Goal: Task Accomplishment & Management: Use online tool/utility

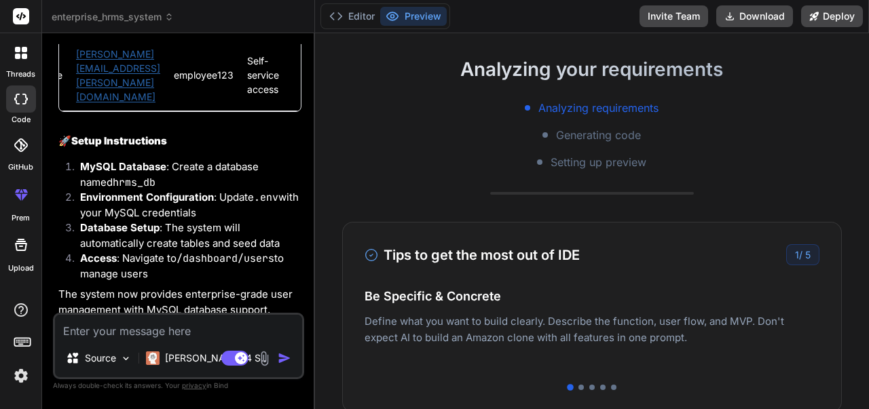
scroll to position [5717, 0]
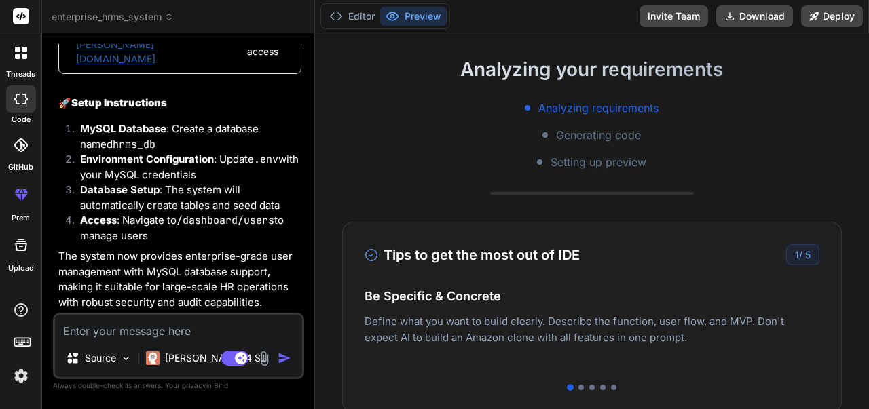
click at [99, 333] on textarea at bounding box center [178, 327] width 247 height 24
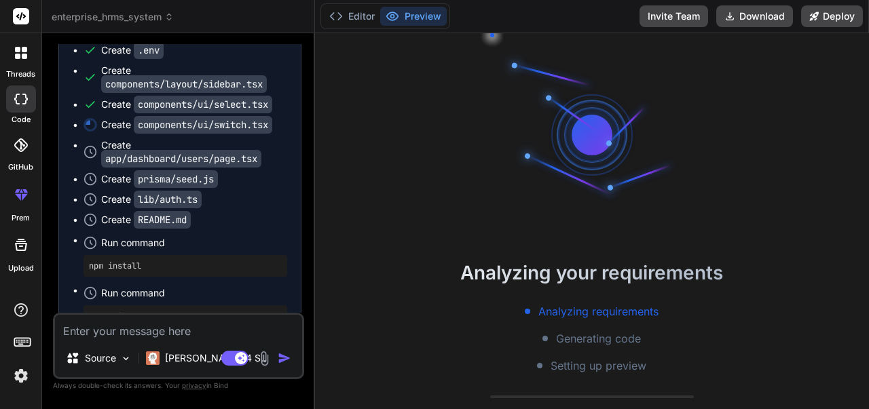
scroll to position [3884, 0]
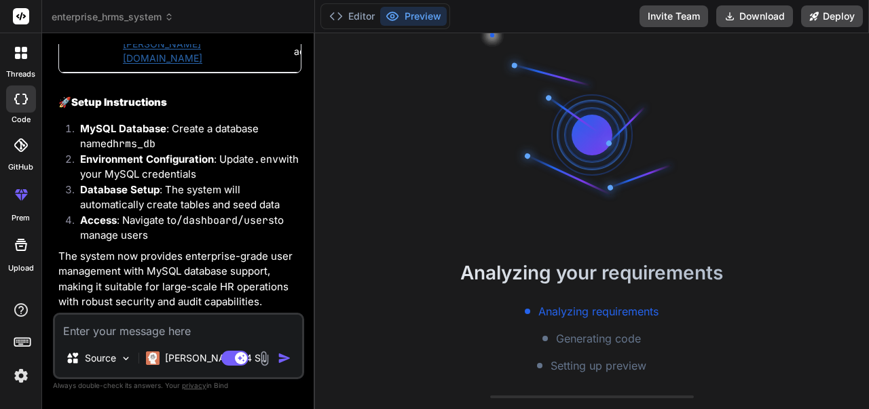
scroll to position [271, 0]
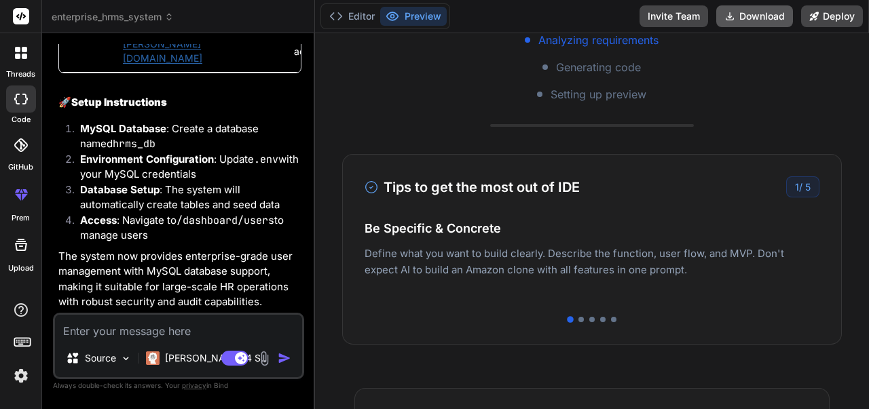
click at [766, 18] on button "Download" at bounding box center [754, 16] width 77 height 22
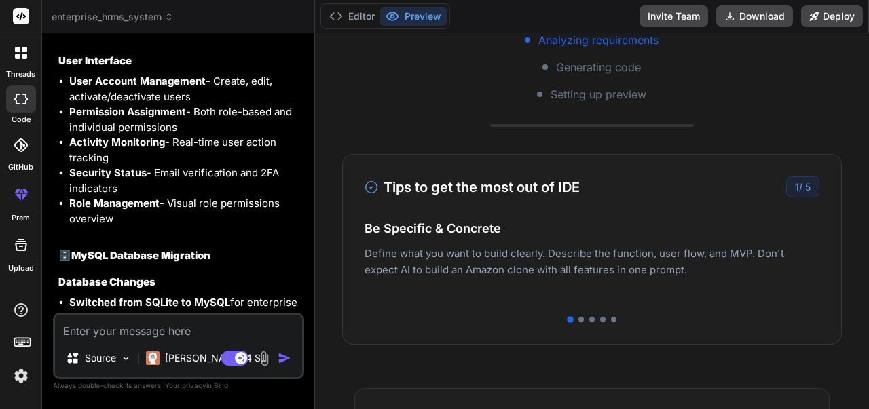
scroll to position [4772, 0]
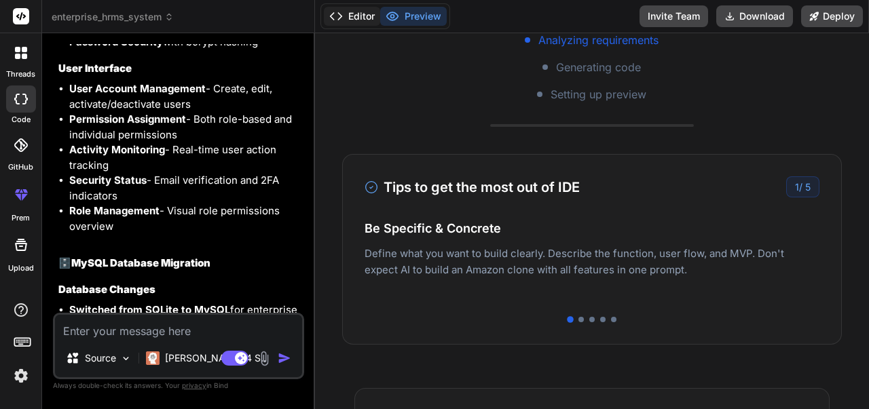
click at [364, 14] on button "Editor" at bounding box center [352, 16] width 56 height 19
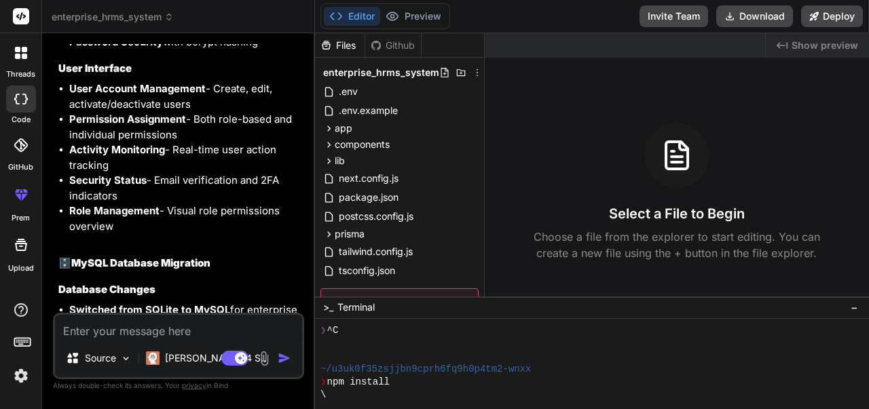
click at [855, 307] on span "−" at bounding box center [853, 308] width 7 height 14
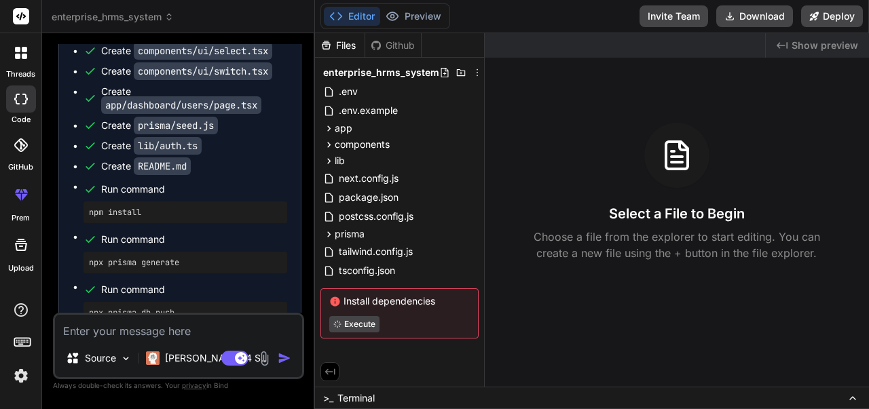
scroll to position [3754, 0]
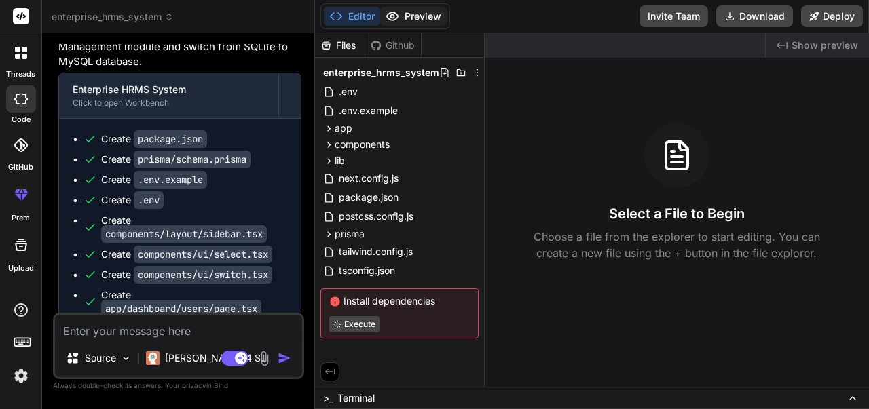
click at [438, 15] on button "Preview" at bounding box center [413, 16] width 67 height 19
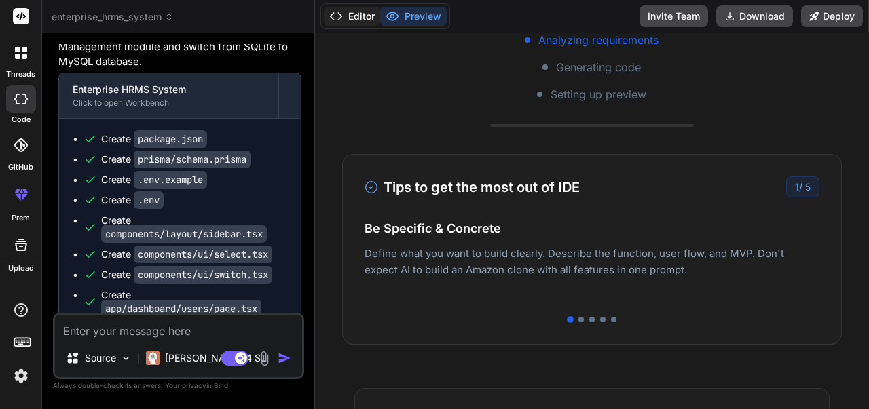
click at [375, 21] on button "Editor" at bounding box center [352, 16] width 56 height 19
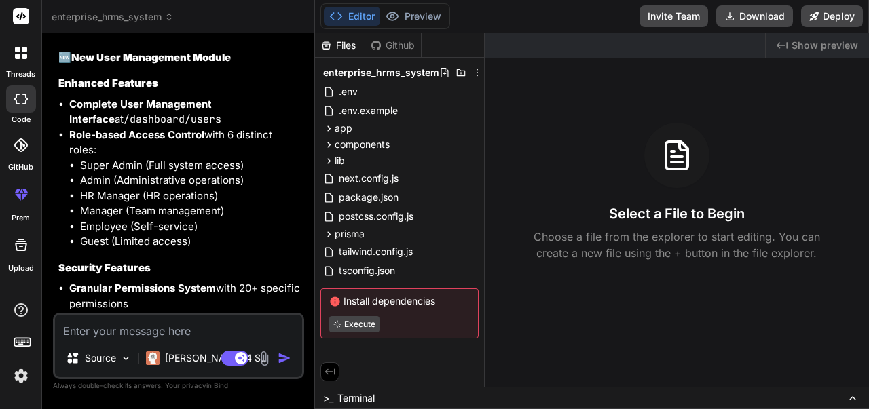
scroll to position [4433, 0]
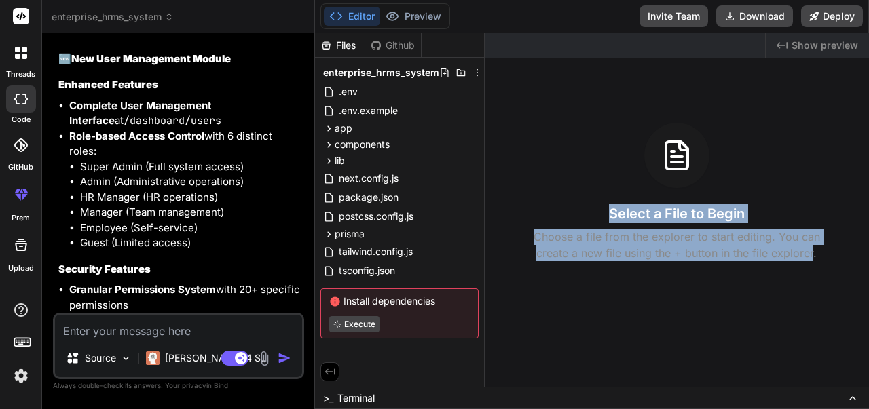
drag, startPoint x: 612, startPoint y: 210, endPoint x: 814, endPoint y: 253, distance: 207.4
click at [814, 253] on div "Select a File to Begin Choose a file from the explorer to start editing. You ca…" at bounding box center [677, 192] width 384 height 138
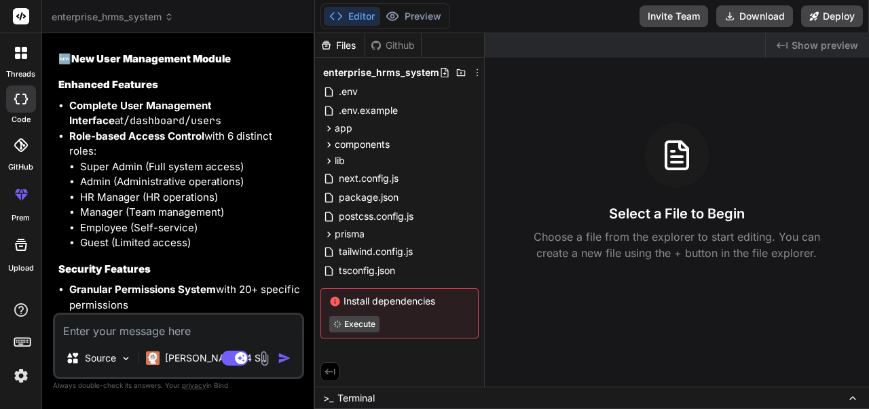
click at [826, 45] on span "Show preview" at bounding box center [824, 46] width 67 height 14
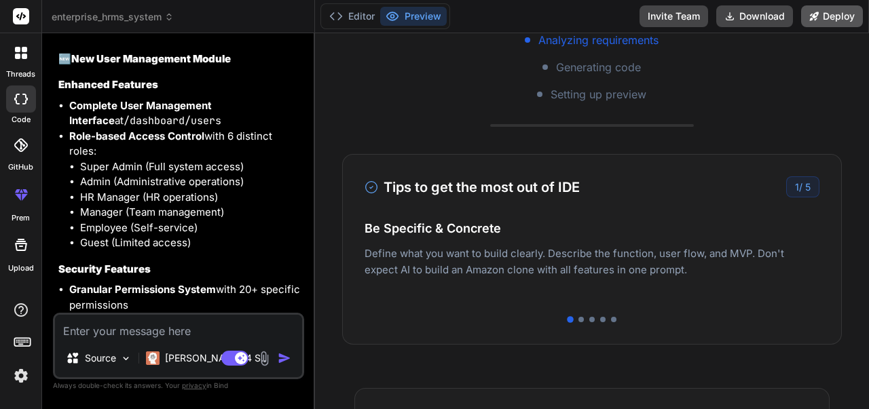
click at [840, 14] on button "Deploy" at bounding box center [832, 16] width 62 height 22
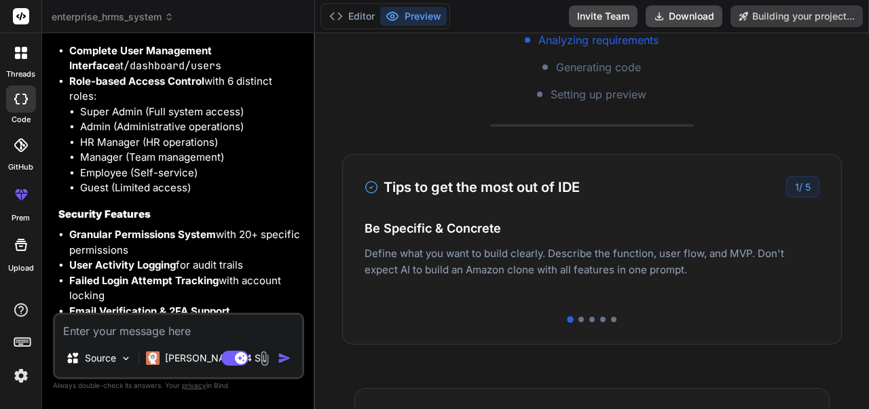
scroll to position [4501, 0]
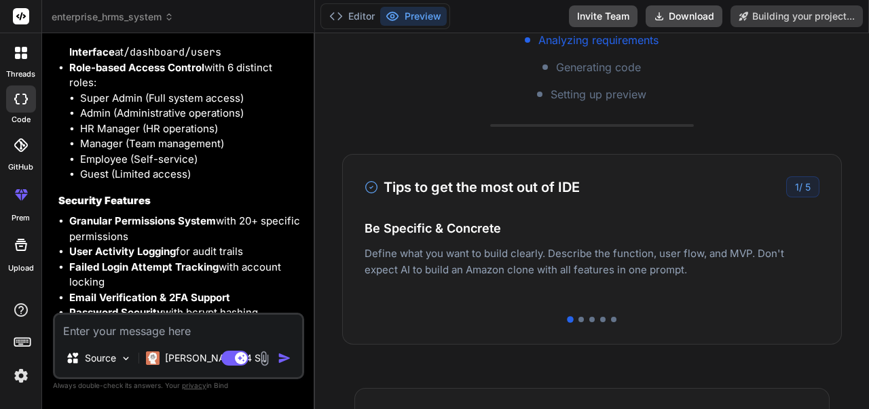
click at [434, 106] on div "Analyzing your requirements Analyzing requirements Generating code Setting up p…" at bounding box center [592, 221] width 554 height 376
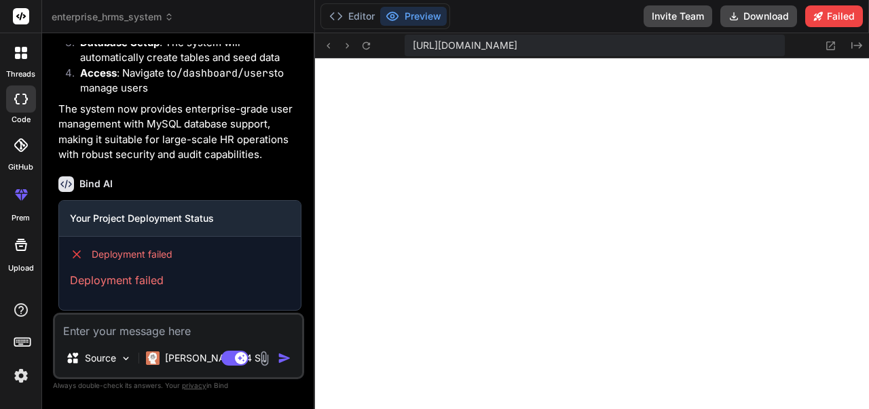
scroll to position [5946, 0]
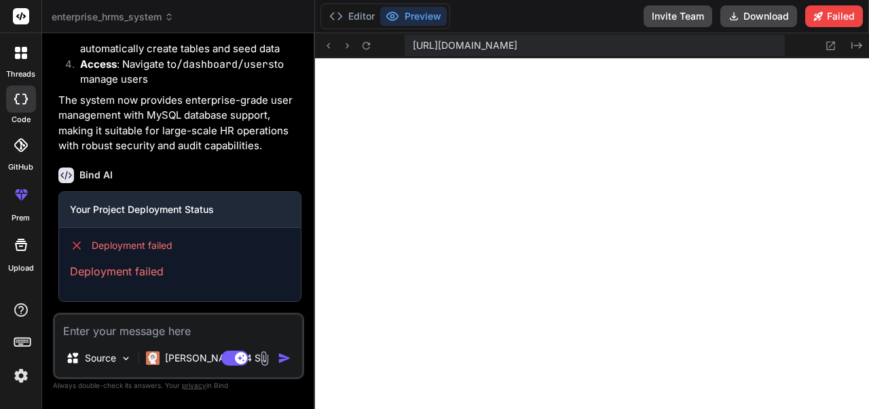
click at [517, 40] on span "https://u3uk0f35zsjjbn9cprh6fq9h0p4tm2-wnxx--3000--96435430.local-corp.webconta…" at bounding box center [465, 46] width 105 height 14
click at [827, 43] on icon at bounding box center [831, 45] width 9 height 9
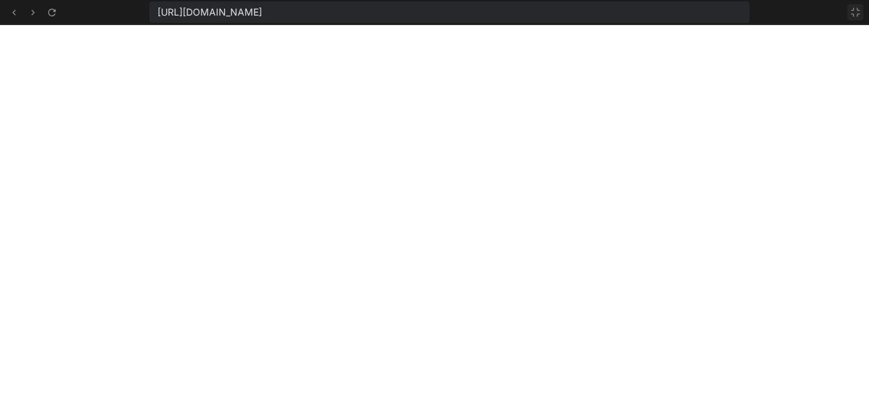
click at [852, 14] on icon at bounding box center [855, 12] width 8 height 8
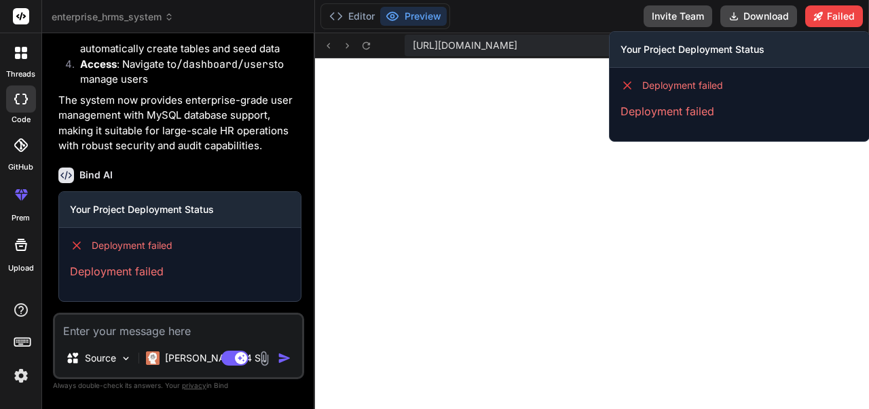
click at [652, 49] on h3 "Your Project Deployment Status" at bounding box center [739, 50] width 238 height 14
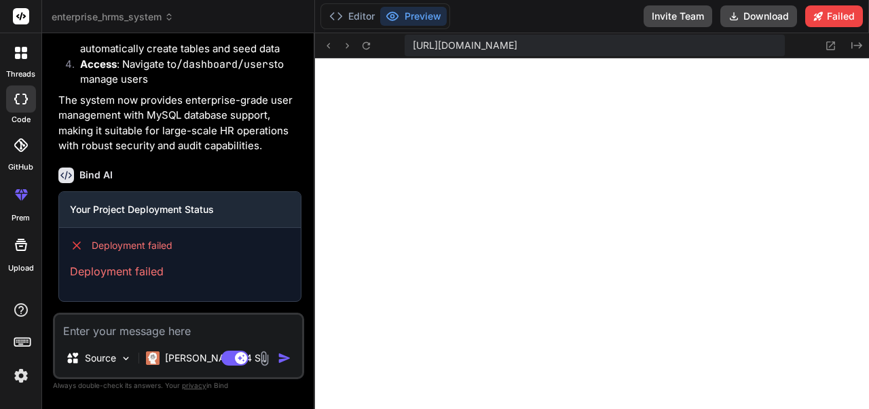
click at [93, 247] on span "Deployment failed" at bounding box center [132, 246] width 81 height 14
click at [77, 245] on icon at bounding box center [77, 246] width 14 height 14
click at [92, 208] on h3 "Your Project Deployment Status" at bounding box center [180, 210] width 220 height 14
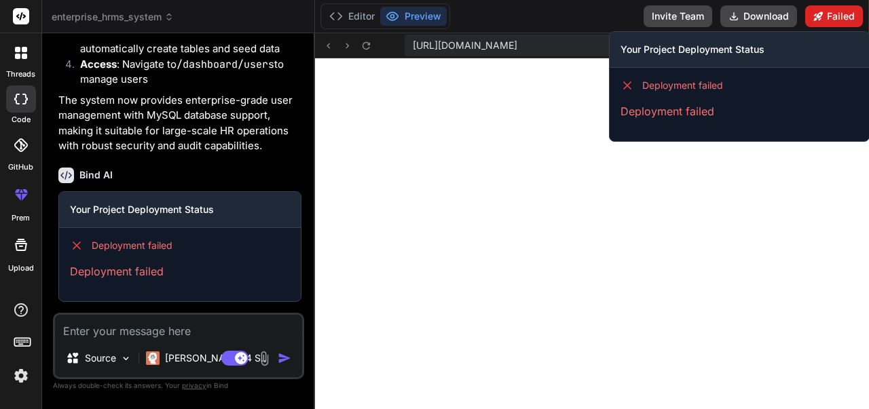
click at [840, 20] on button "Failed" at bounding box center [834, 16] width 58 height 22
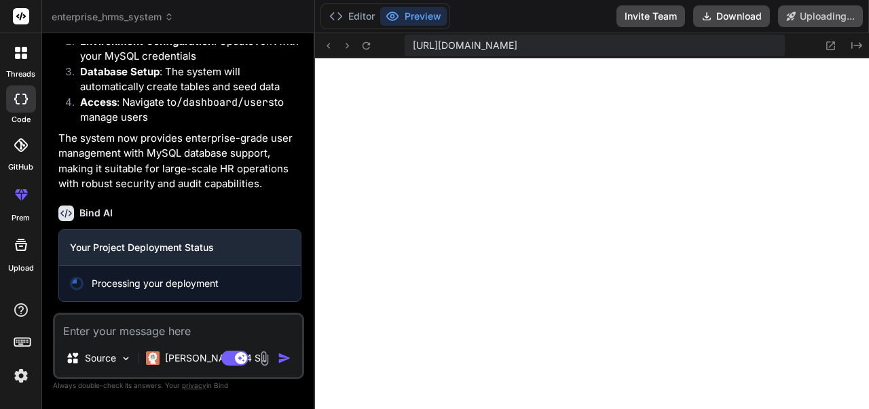
scroll to position [5908, 0]
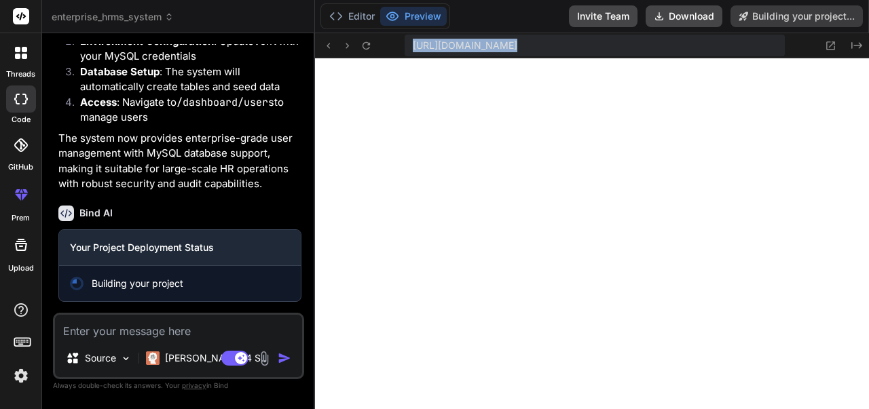
drag, startPoint x: 412, startPoint y: 45, endPoint x: 821, endPoint y: 54, distance: 409.4
click at [821, 54] on div "https://u3uk0f35zsjjbn9cprh6fq9h0p4tm2-wnxx--3000--96435430.local-corp.webconta…" at bounding box center [592, 45] width 554 height 25
copy div "https://u3uk0f35zsjjbn9cprh6fq9h0p4tm2-wnxx--3000--96435430.local-corp.webconta…"
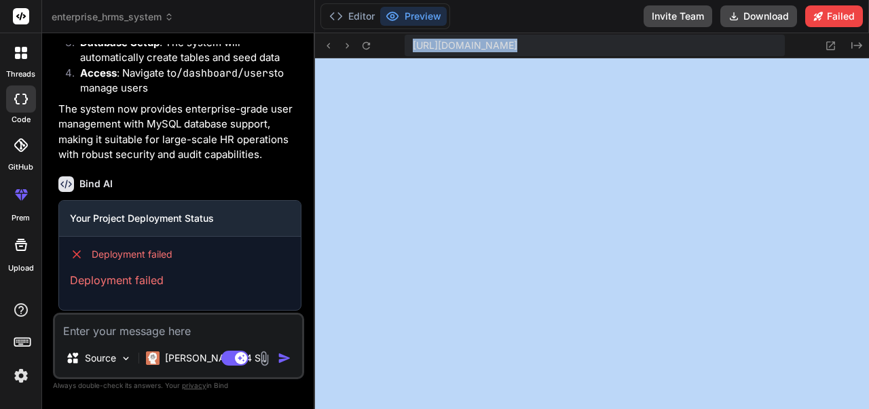
scroll to position [5946, 0]
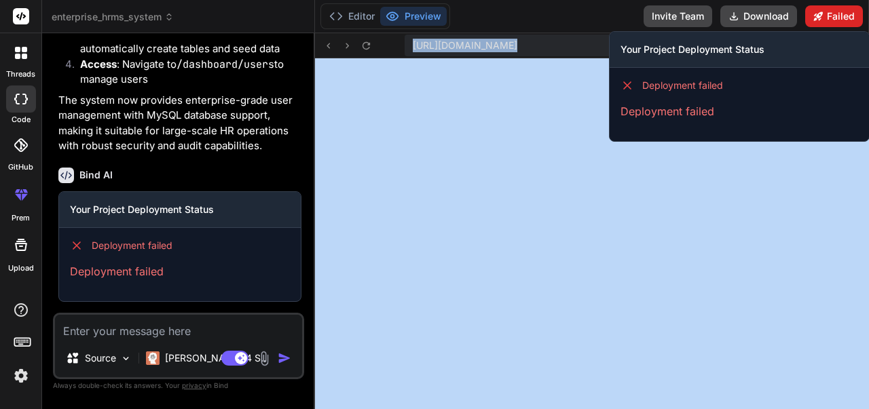
click at [842, 14] on button "Failed" at bounding box center [834, 16] width 58 height 22
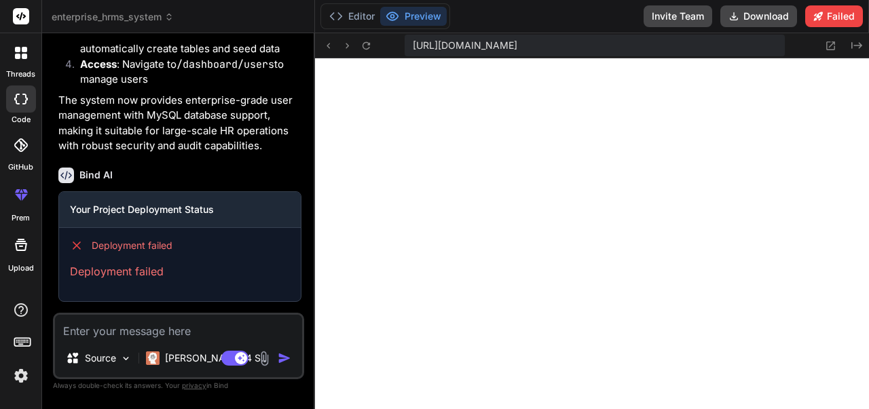
click at [75, 242] on icon at bounding box center [77, 246] width 14 height 14
click at [78, 248] on icon at bounding box center [77, 246] width 14 height 14
click at [833, 14] on button "Failed" at bounding box center [834, 16] width 58 height 22
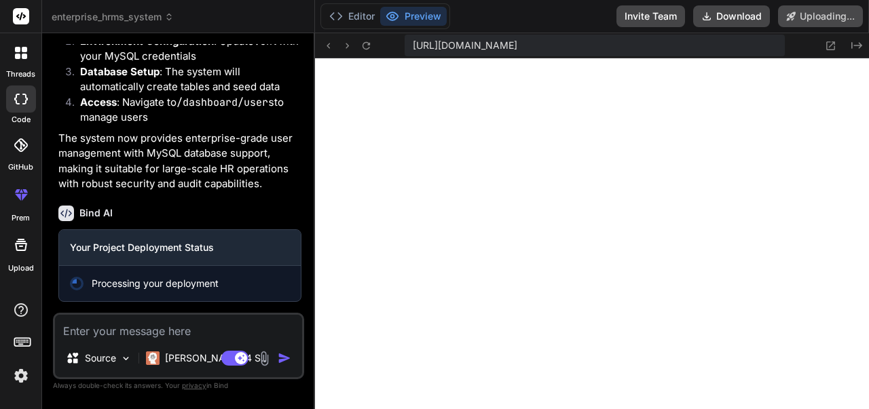
scroll to position [5908, 0]
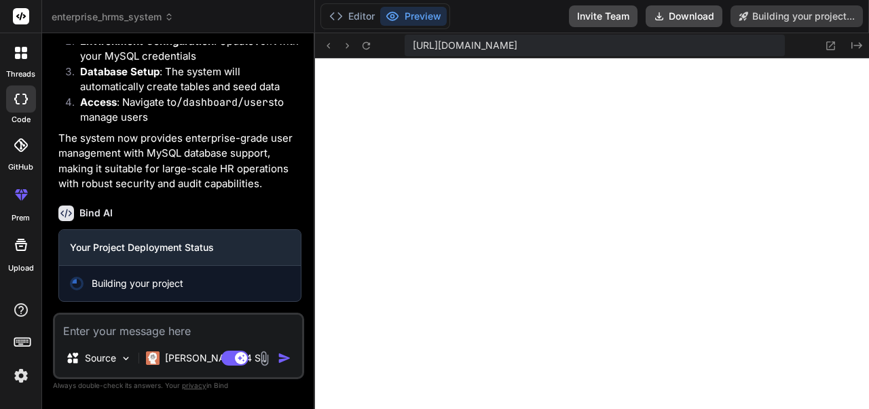
type textarea "x"
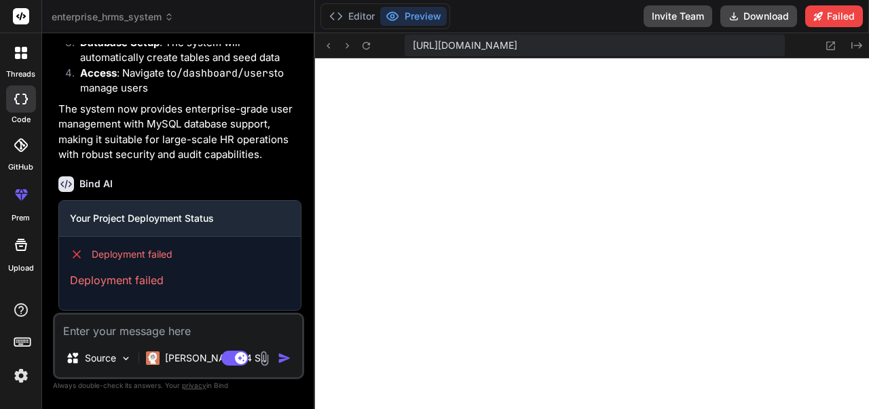
scroll to position [5946, 0]
